Goal: Task Accomplishment & Management: Use online tool/utility

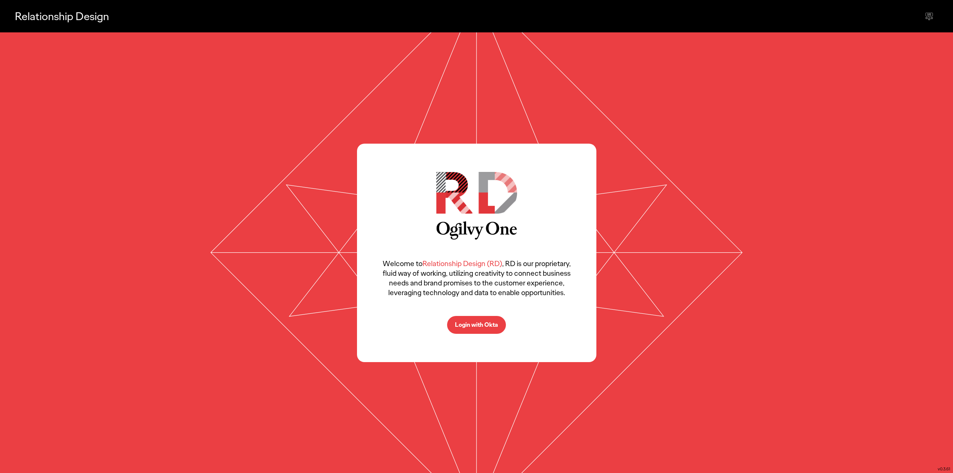
click at [483, 320] on button "Login with Okta" at bounding box center [476, 325] width 59 height 18
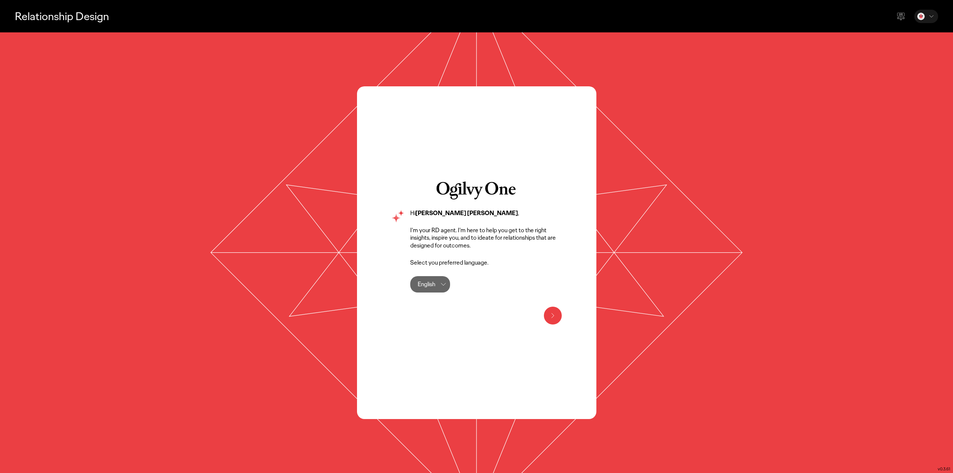
click at [556, 317] on icon at bounding box center [553, 315] width 9 height 9
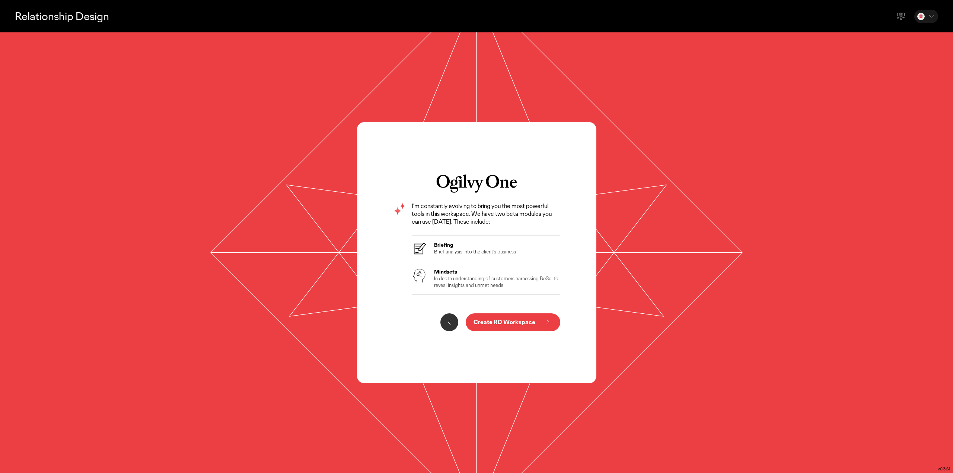
click at [552, 320] on icon at bounding box center [548, 322] width 9 height 9
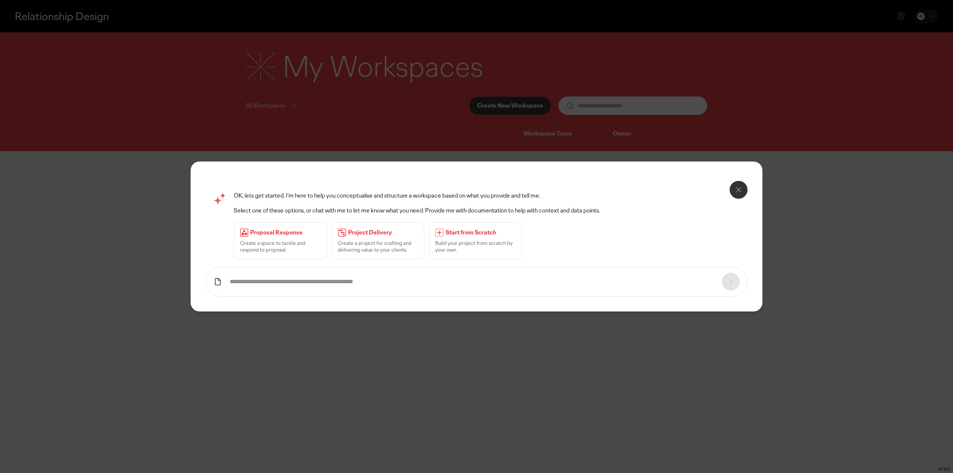
click at [738, 191] on icon at bounding box center [739, 190] width 4 height 4
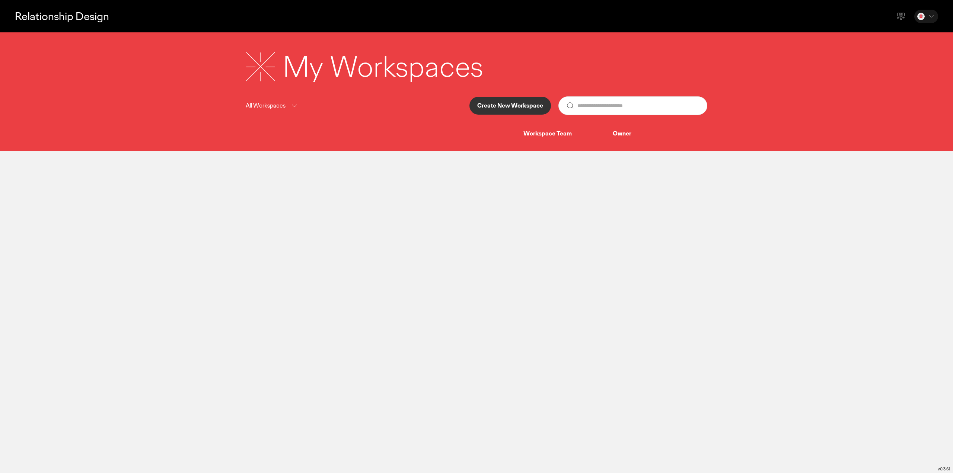
click at [512, 107] on p "Create New Workspace" at bounding box center [510, 106] width 66 height 6
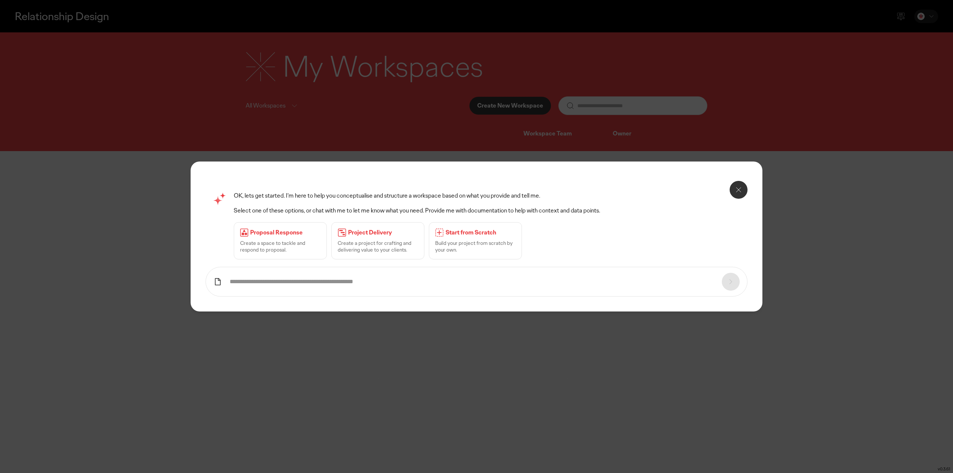
click at [735, 190] on icon at bounding box center [738, 189] width 9 height 9
